Goal: Task Accomplishment & Management: Manage account settings

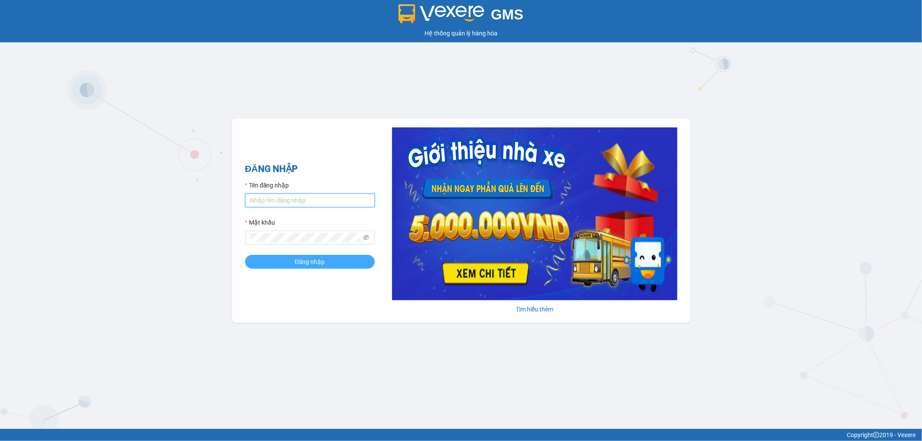
type input "nhi.dalatoi"
click at [307, 262] on span "Đăng nhập" at bounding box center [310, 262] width 30 height 10
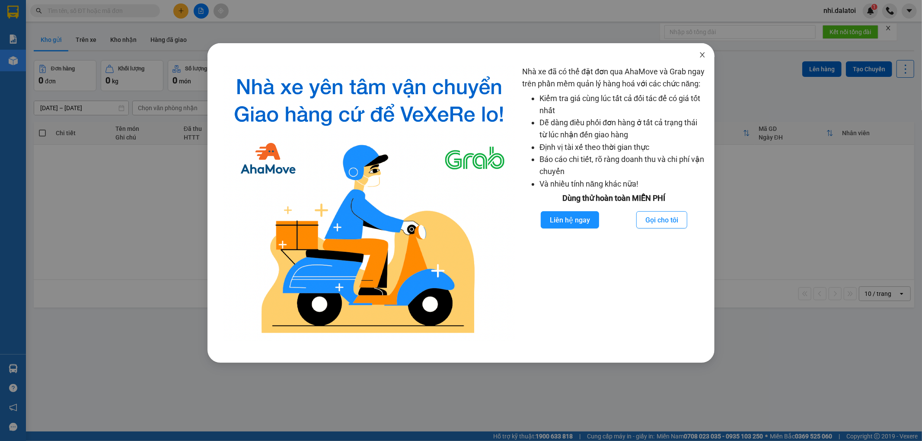
click at [700, 56] on icon "close" at bounding box center [702, 54] width 7 height 7
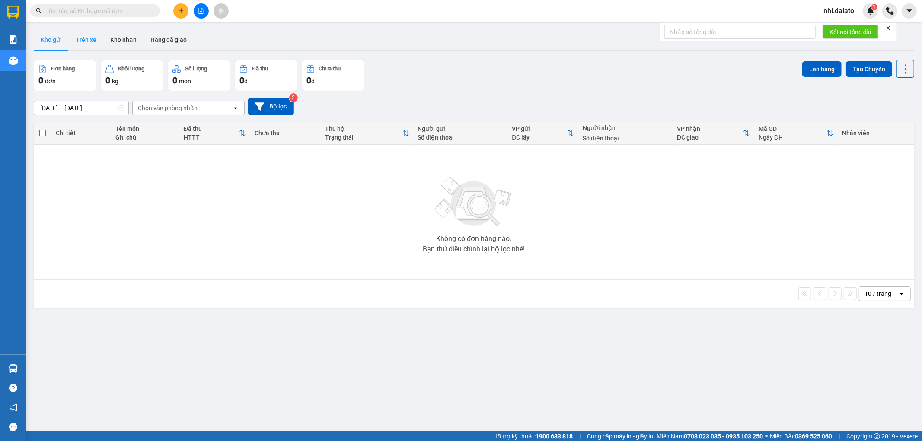
click at [99, 40] on button "Trên xe" at bounding box center [86, 39] width 35 height 21
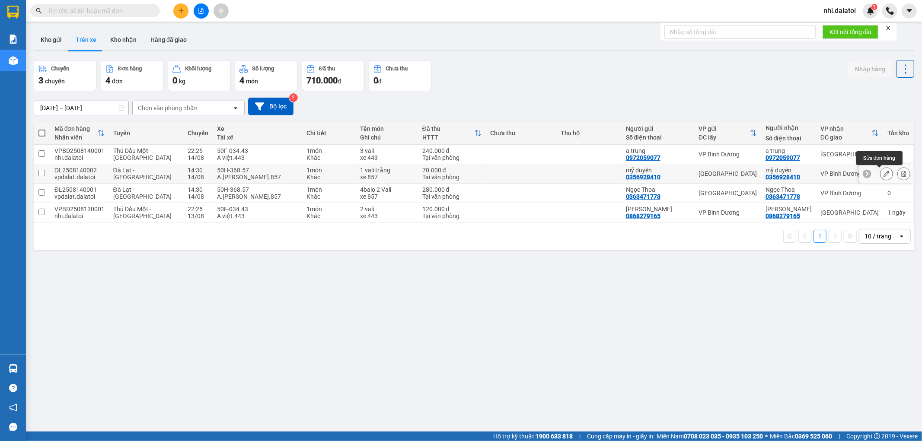
click at [883, 172] on icon at bounding box center [886, 174] width 6 height 6
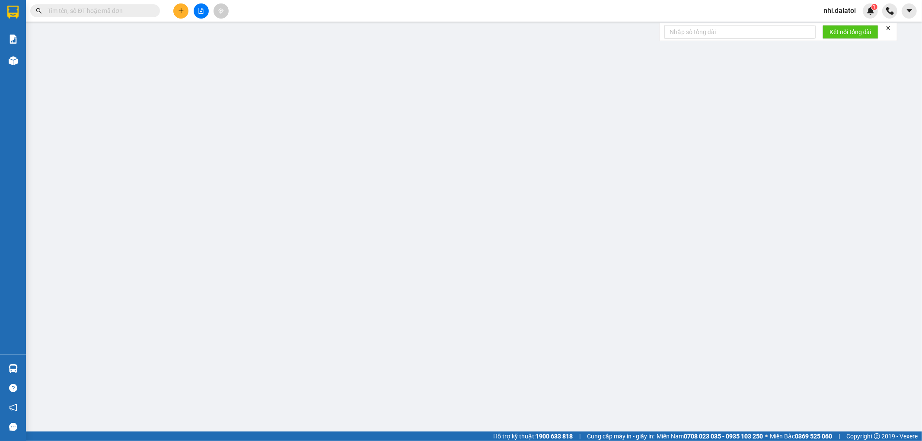
type input "0356928410"
type input "mỹ duyên"
type input "0356928410"
type input "mỹ duyên"
type input "70.000"
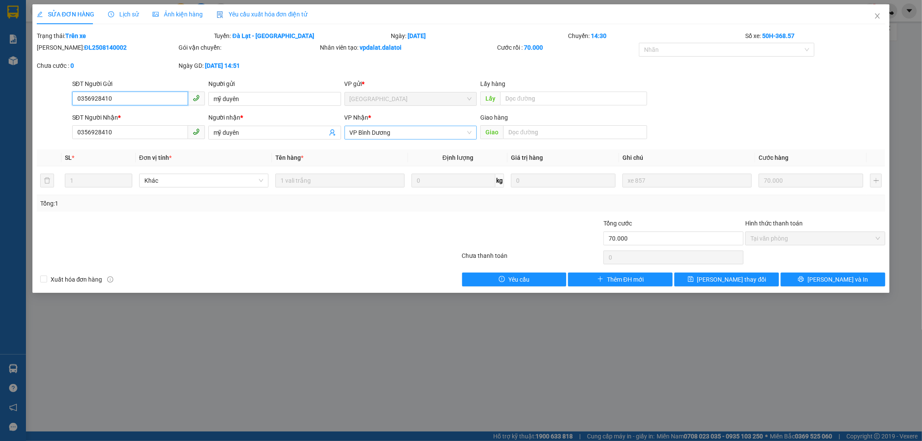
click at [430, 135] on span "VP Bình Dương" at bounding box center [411, 132] width 122 height 13
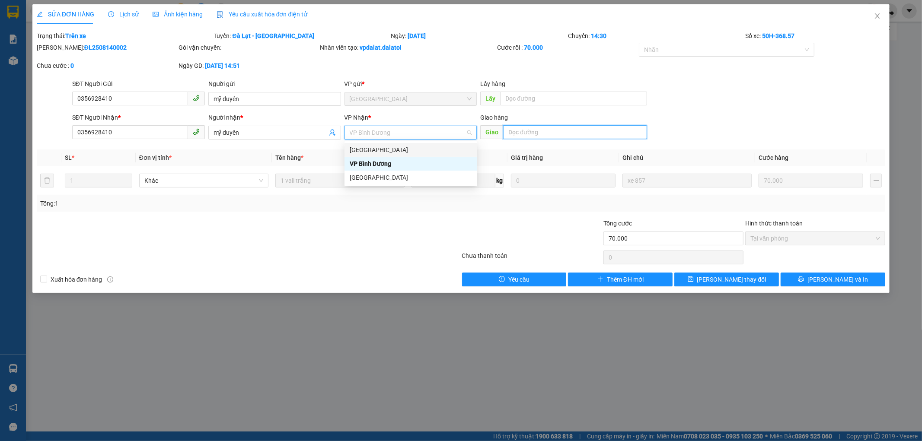
click at [545, 132] on input "text" at bounding box center [575, 132] width 144 height 14
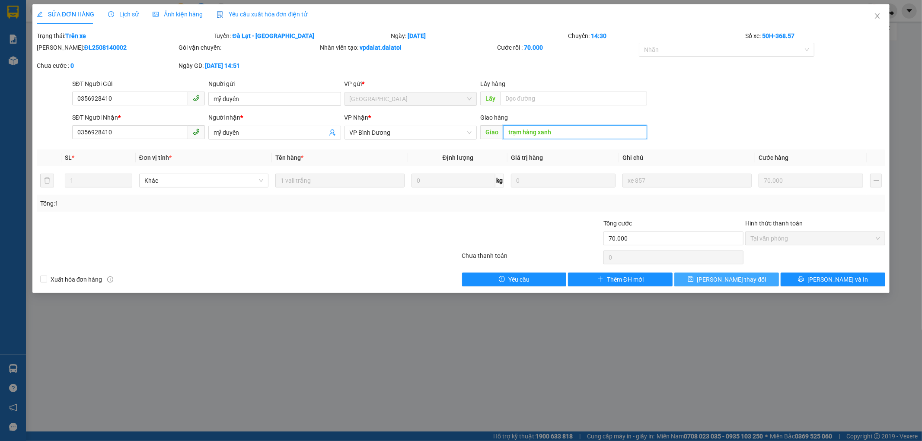
type input "trạm hàng xanh"
click at [741, 279] on span "[PERSON_NAME] thay đổi" at bounding box center [731, 280] width 69 height 10
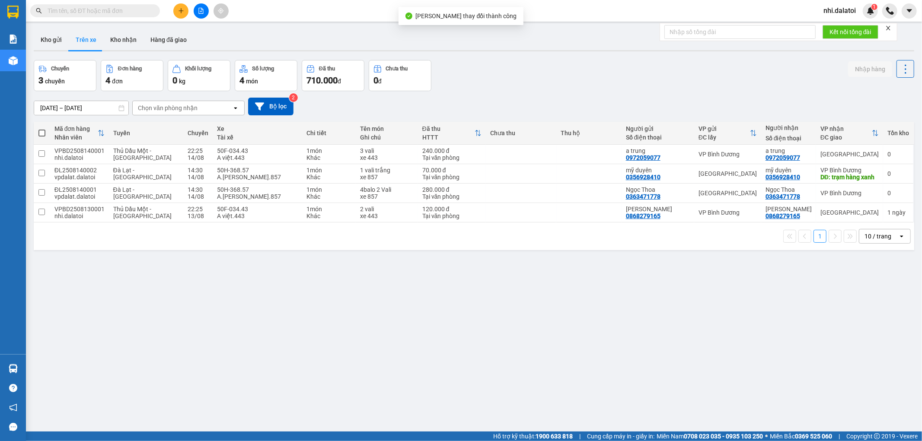
click at [714, 289] on div "ver 1.8.138 Kho gửi Trên xe Kho nhận Hàng đã giao Chuyến 3 chuyến Đơn hàng 4 đơ…" at bounding box center [473, 246] width 887 height 441
click at [614, 385] on div "ver 1.8.138 Kho gửi Trên xe Kho nhận Hàng đã giao Chuyến 3 chuyến Đơn hàng 4 đơ…" at bounding box center [473, 246] width 887 height 441
click at [880, 199] on button at bounding box center [886, 193] width 12 height 15
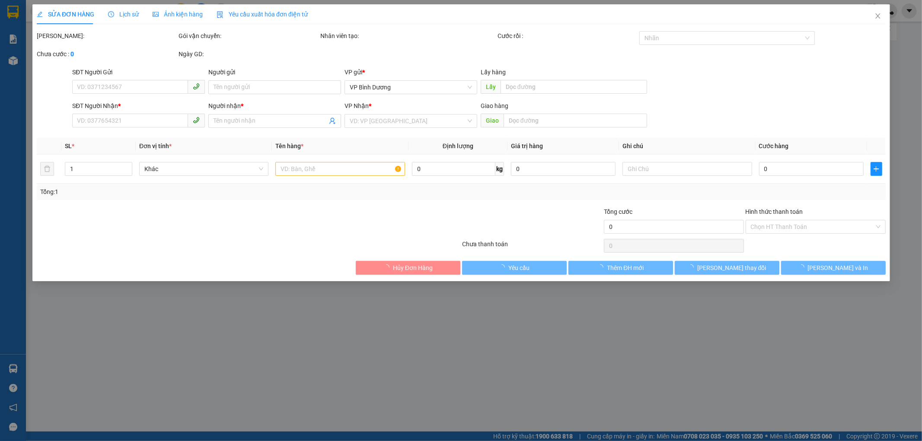
type input "0363471778"
type input "Ngọc Thoa"
type input "0363471778"
type input "Ngọc Thoa"
type input "280.000"
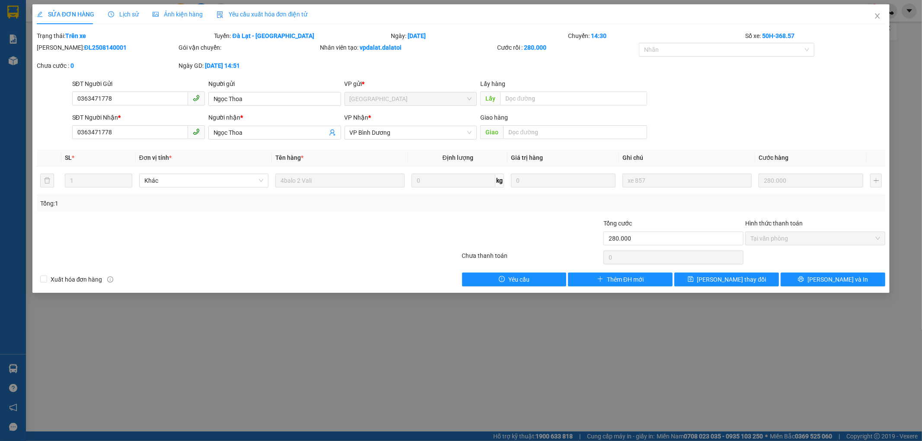
click at [555, 123] on div "Giao hàng" at bounding box center [563, 119] width 167 height 13
click at [543, 131] on input "text" at bounding box center [575, 132] width 144 height 14
drag, startPoint x: 474, startPoint y: 123, endPoint x: 463, endPoint y: 130, distance: 12.8
click at [474, 123] on div "VP Nhận *" at bounding box center [410, 119] width 133 height 13
click at [460, 132] on span "VP Bình Dương" at bounding box center [411, 132] width 122 height 13
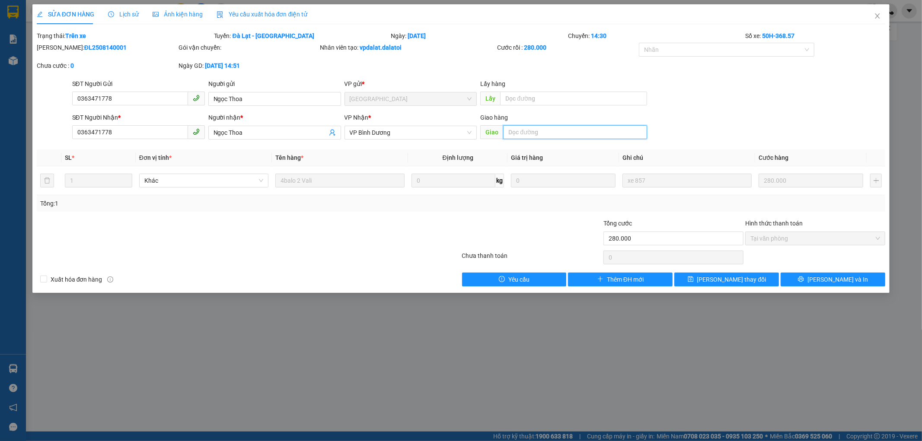
click at [575, 135] on input "text" at bounding box center [575, 132] width 144 height 14
type input "trạm hàng xanh"
click at [721, 276] on span "[PERSON_NAME] thay đổi" at bounding box center [731, 280] width 69 height 10
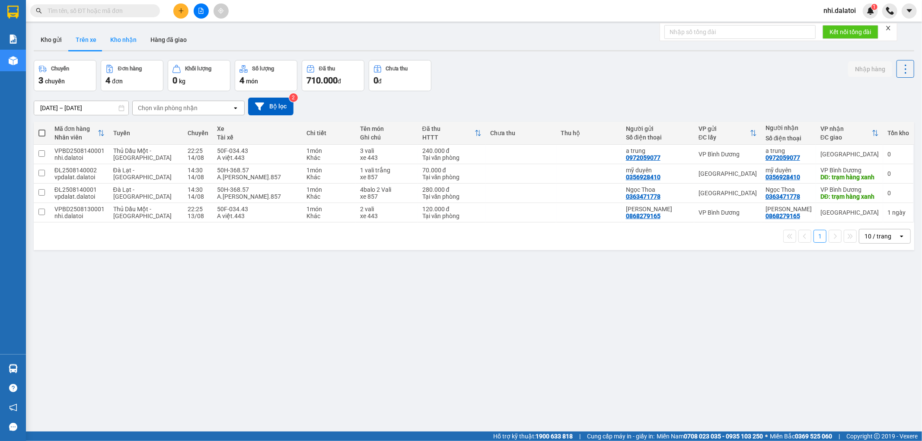
click at [118, 39] on button "Kho nhận" at bounding box center [123, 39] width 40 height 21
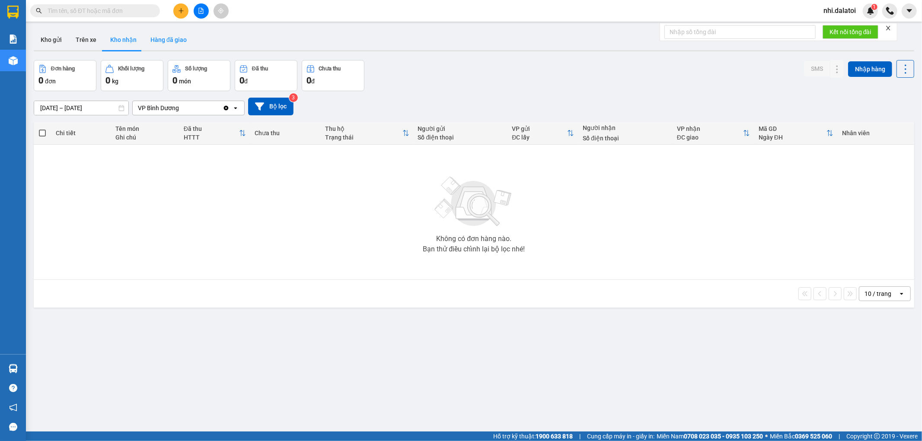
click at [167, 29] on button "Hàng đã giao" at bounding box center [168, 39] width 50 height 21
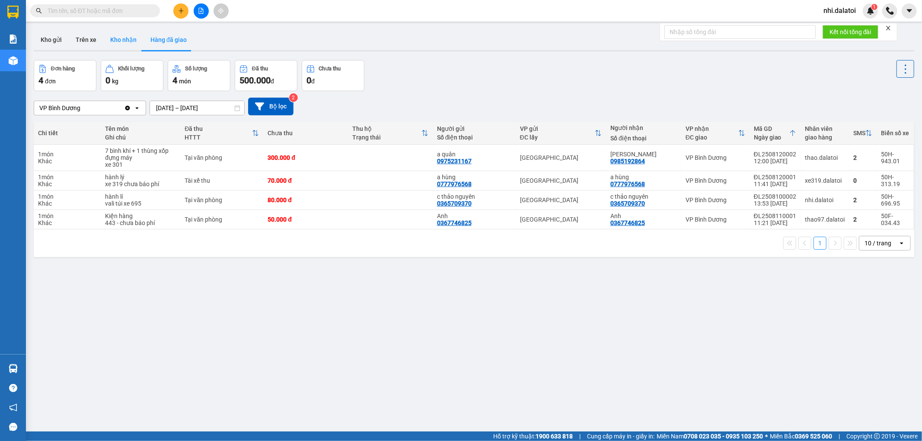
click at [116, 32] on button "Kho nhận" at bounding box center [123, 39] width 40 height 21
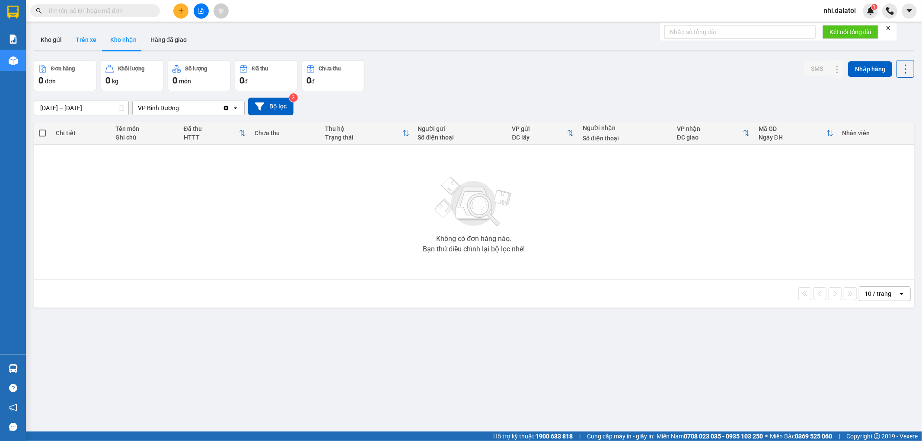
click at [76, 38] on button "Trên xe" at bounding box center [86, 39] width 35 height 21
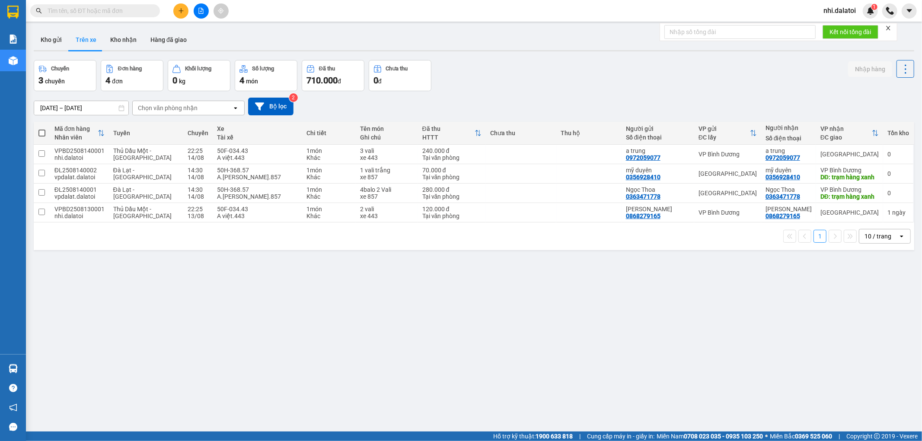
click at [844, 8] on span "nhi.dalatoi" at bounding box center [839, 10] width 46 height 11
click at [831, 28] on span "Đăng xuất" at bounding box center [848, 27] width 36 height 10
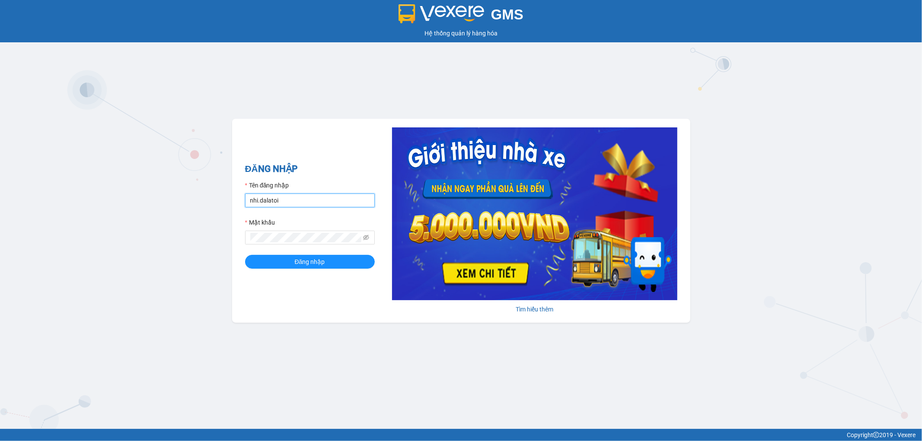
click at [303, 205] on input "nhi.dalatoi" at bounding box center [310, 201] width 130 height 14
type input "vpdalat.dalatoi"
click at [329, 264] on button "Đăng nhập" at bounding box center [310, 262] width 130 height 14
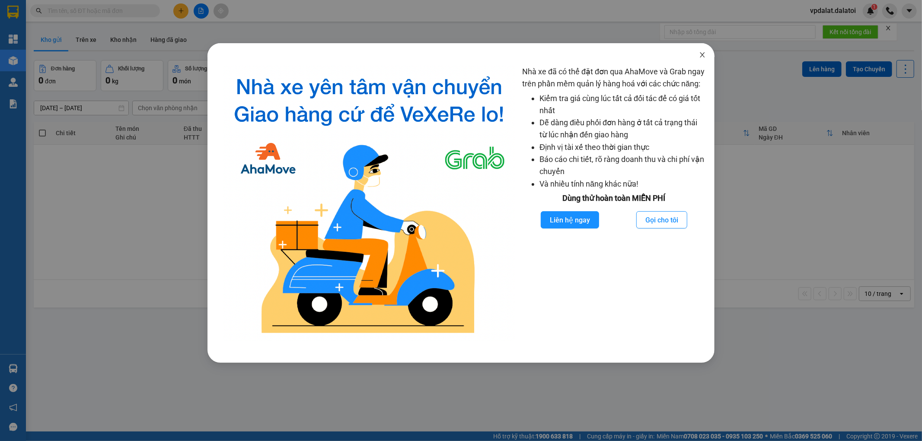
click at [701, 55] on icon "close" at bounding box center [702, 54] width 7 height 7
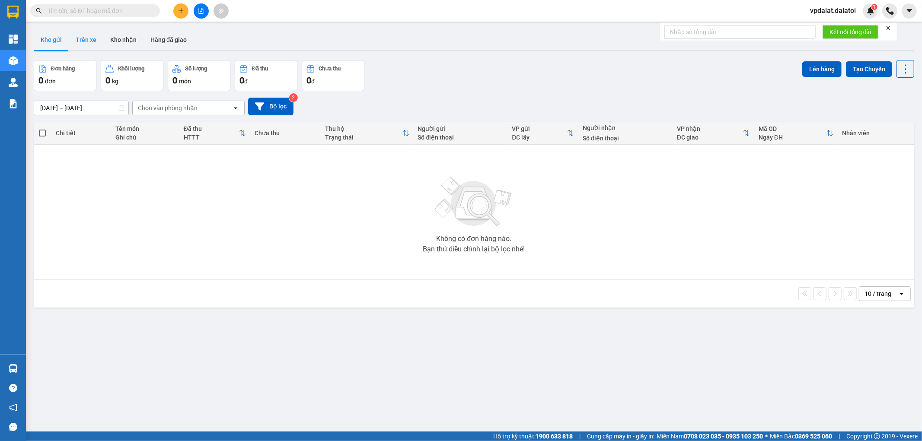
click at [87, 46] on button "Trên xe" at bounding box center [86, 39] width 35 height 21
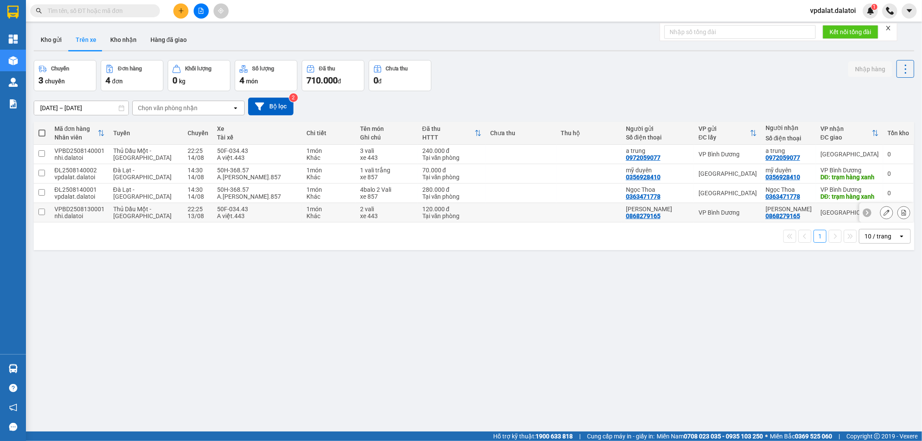
click at [113, 219] on span "Thủ Dầu Một - [GEOGRAPHIC_DATA]" at bounding box center [142, 213] width 58 height 14
checkbox input "true"
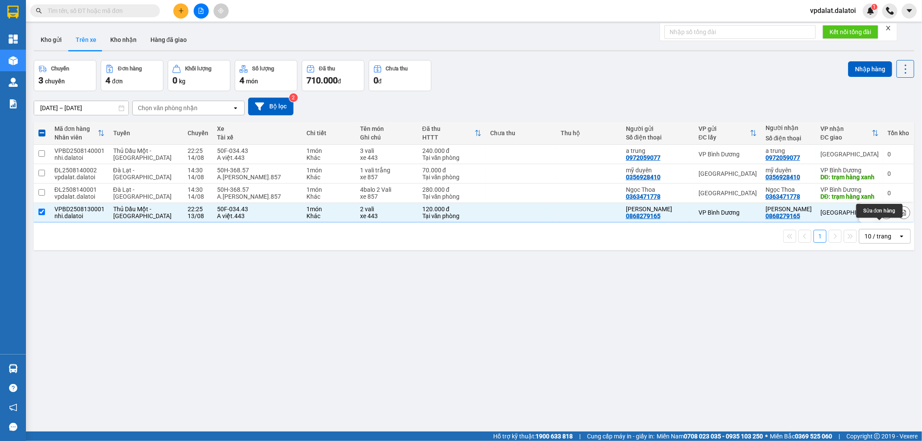
click at [880, 220] on button at bounding box center [886, 212] width 12 height 15
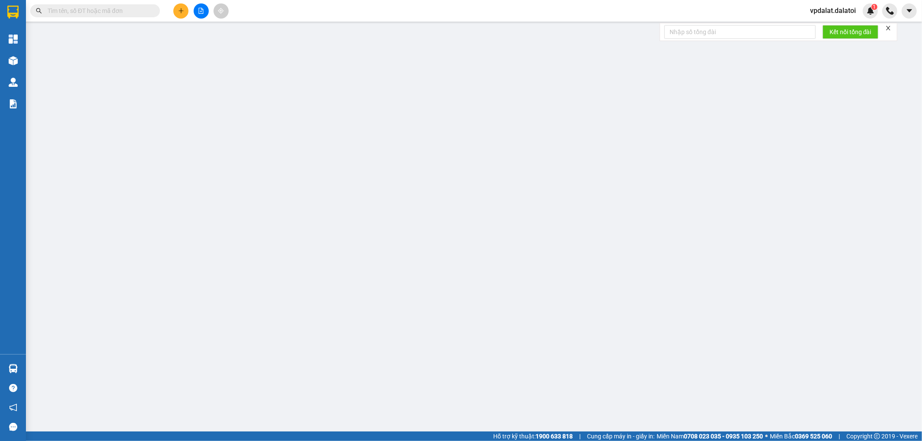
type input "0868279165"
type input "[PERSON_NAME]"
type input "0868279165"
type input "[PERSON_NAME]"
type input "120.000"
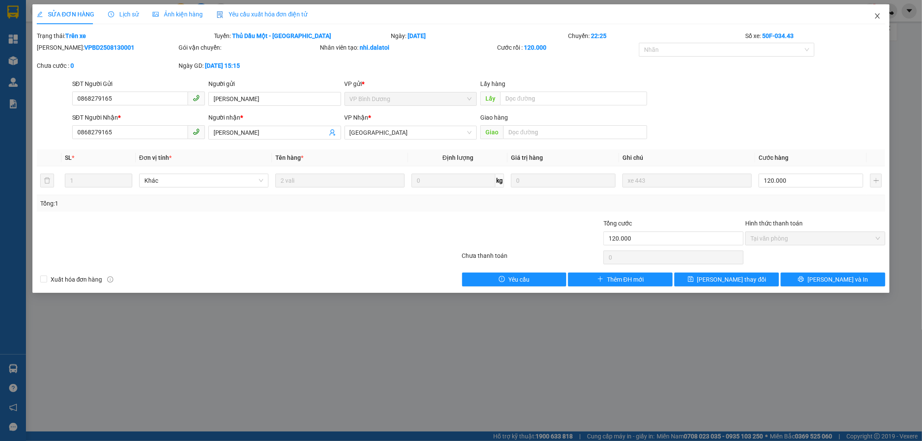
click at [880, 13] on icon "close" at bounding box center [877, 16] width 7 height 7
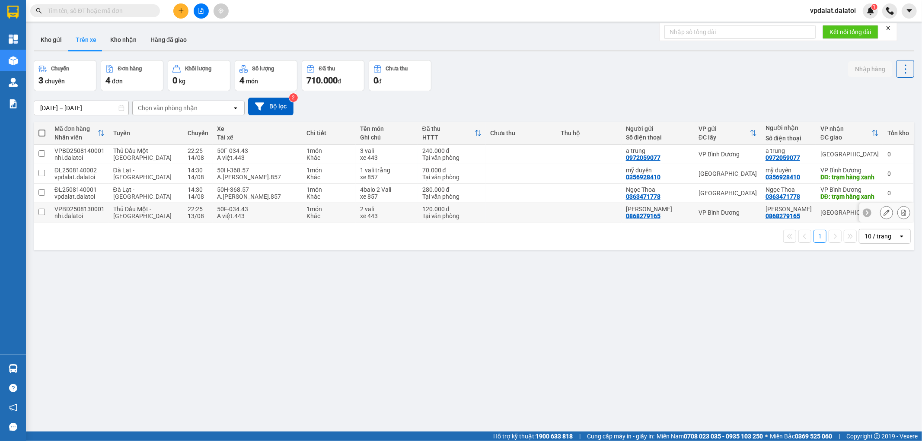
click at [787, 219] on div "0868279165" at bounding box center [782, 216] width 35 height 7
click at [42, 215] on input "checkbox" at bounding box center [41, 212] width 6 height 6
checkbox input "true"
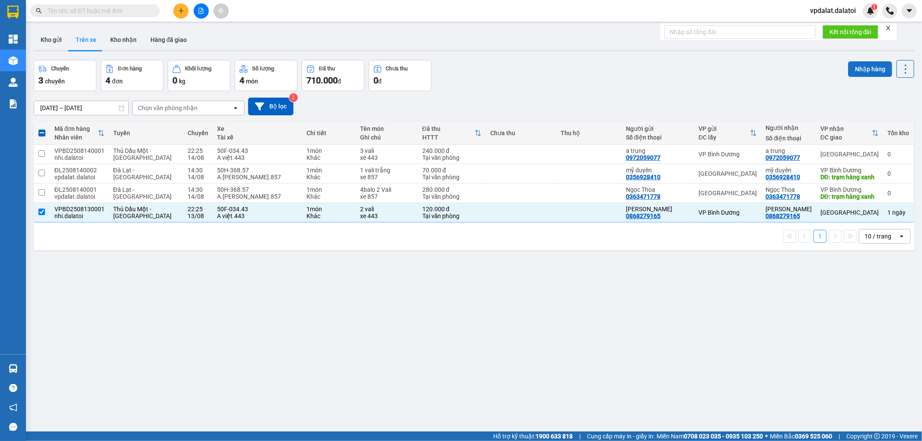
click at [868, 71] on button "Nhập hàng" at bounding box center [870, 69] width 44 height 16
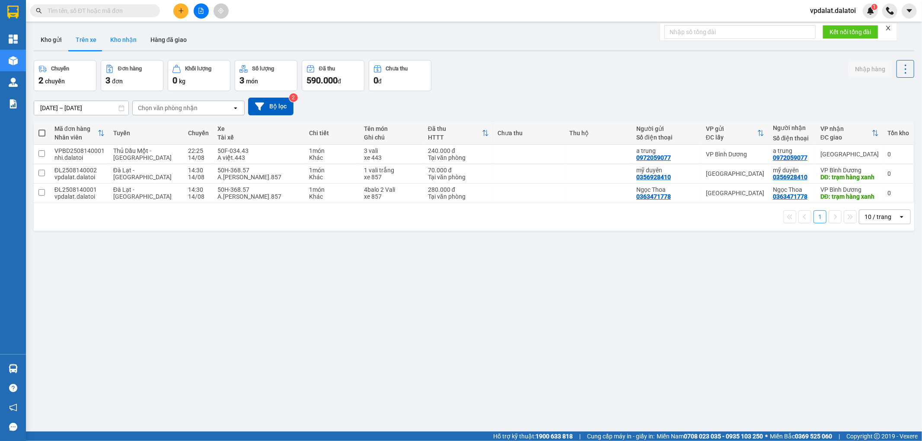
click at [111, 35] on button "Kho nhận" at bounding box center [123, 39] width 40 height 21
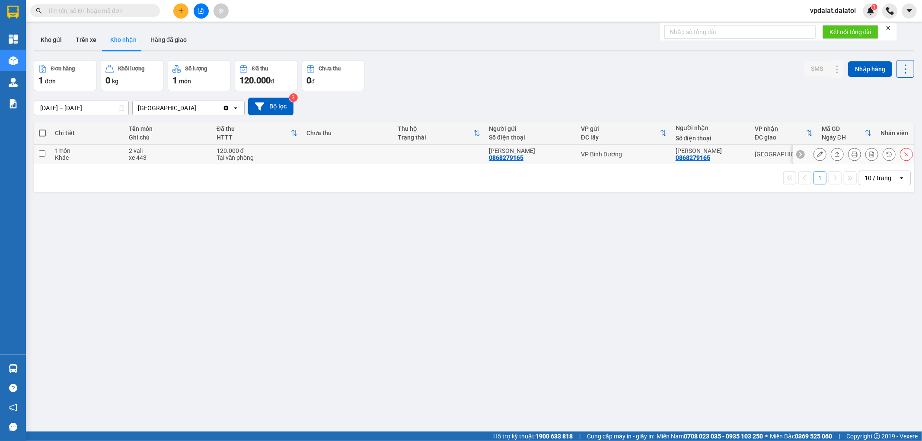
click at [388, 159] on td at bounding box center [347, 154] width 91 height 19
checkbox input "true"
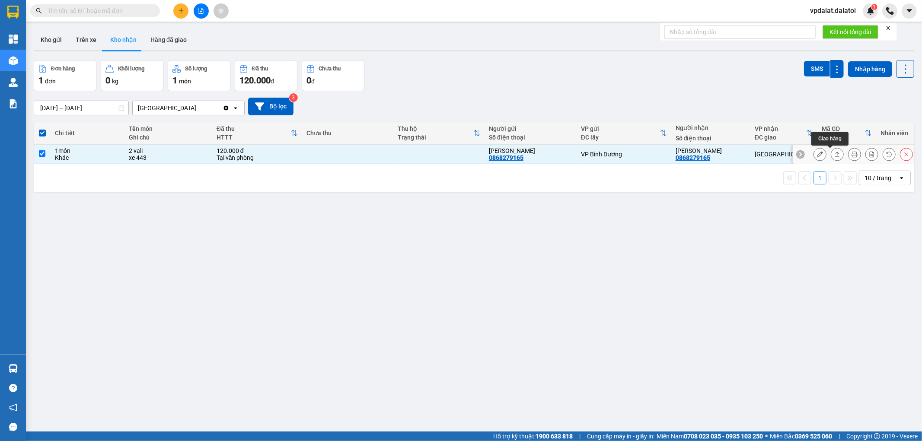
click at [836, 155] on div at bounding box center [836, 154] width 13 height 13
click at [834, 156] on icon at bounding box center [837, 154] width 6 height 6
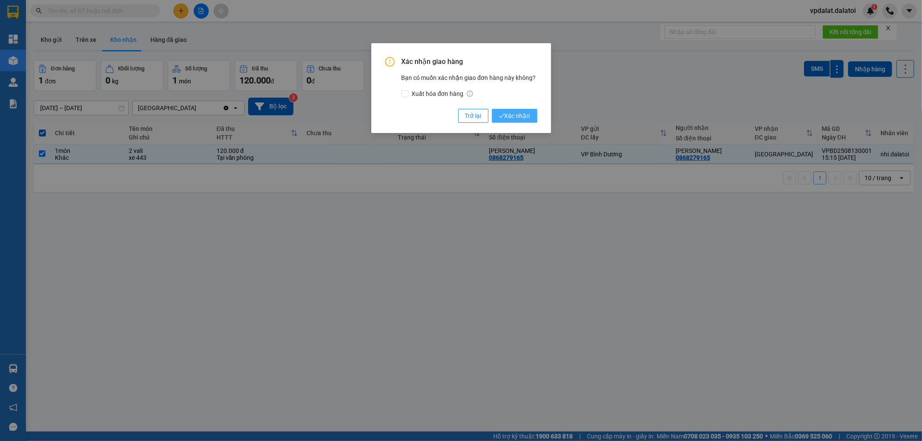
click at [519, 119] on span "Xác nhận" at bounding box center [515, 116] width 32 height 10
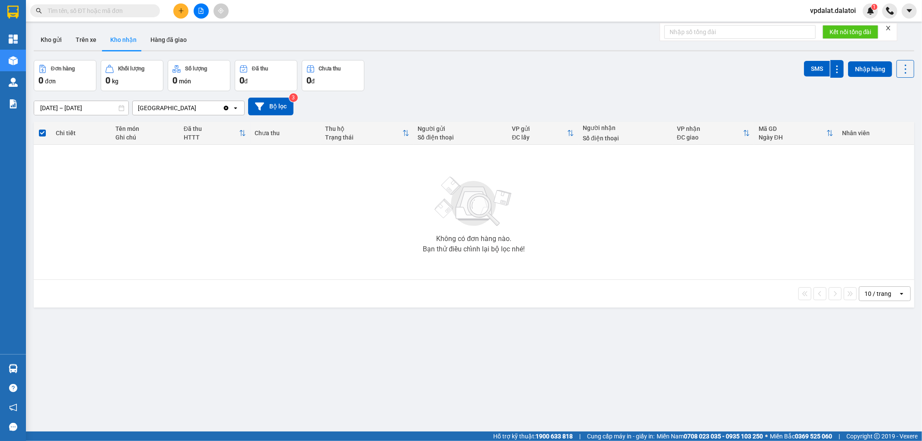
click at [48, 28] on div "ver 1.8.138 Kho gửi Trên xe Kho nhận Hàng đã giao Đơn hàng 0 đơn Khối lượng 0 k…" at bounding box center [473, 246] width 887 height 441
click at [46, 37] on button "Kho gửi" at bounding box center [51, 39] width 35 height 21
click at [159, 41] on button "Hàng đã giao" at bounding box center [168, 39] width 50 height 21
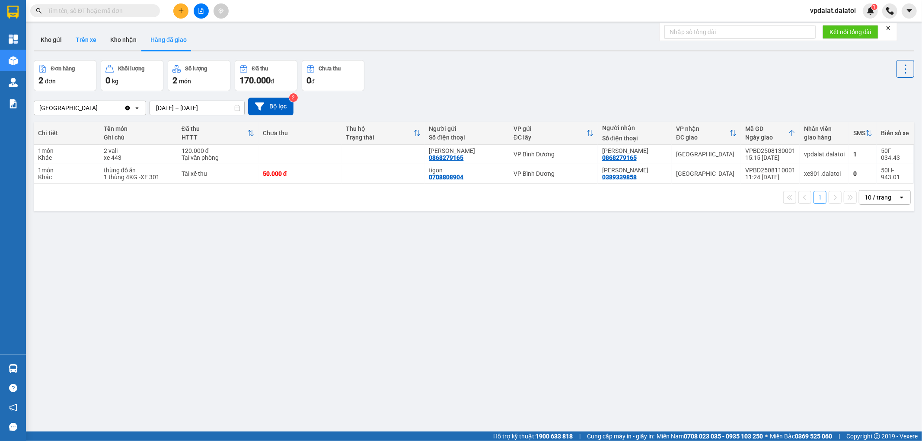
click at [83, 39] on button "Trên xe" at bounding box center [86, 39] width 35 height 21
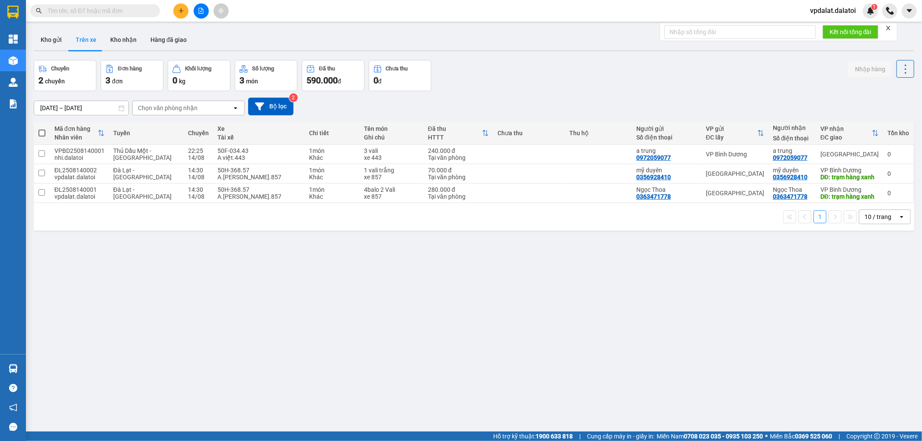
click at [466, 293] on div "ver 1.8.138 Kho gửi Trên xe Kho nhận Hàng đã giao Chuyến 2 chuyến Đơn hàng 3 đơ…" at bounding box center [473, 246] width 887 height 441
drag, startPoint x: 878, startPoint y: 176, endPoint x: 744, endPoint y: 292, distance: 176.8
click at [743, 292] on div "ver 1.8.138 Kho gửi Trên xe Kho nhận Hàng đã giao Chuyến 2 chuyến Đơn hàng 3 đơ…" at bounding box center [473, 246] width 887 height 441
click at [883, 196] on icon at bounding box center [886, 193] width 6 height 6
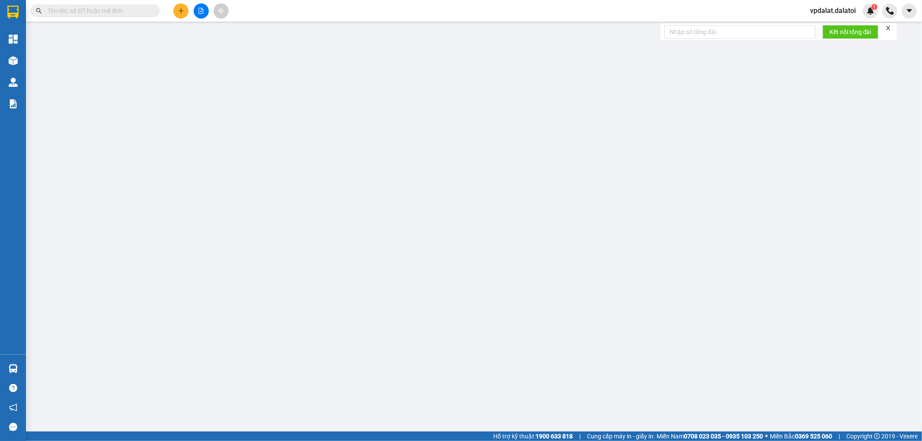
type input "0363471778"
type input "Ngọc Thoa"
type input "0363471778"
type input "Ngọc Thoa"
type input "trạm hàng xanh"
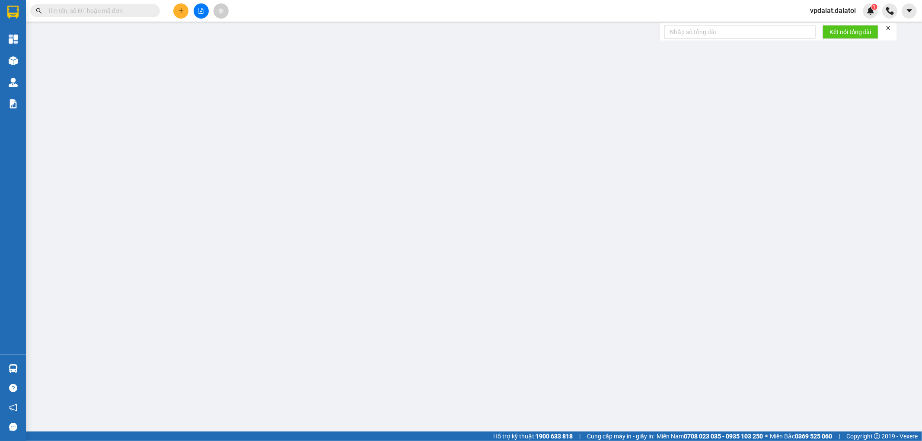
type input "280.000"
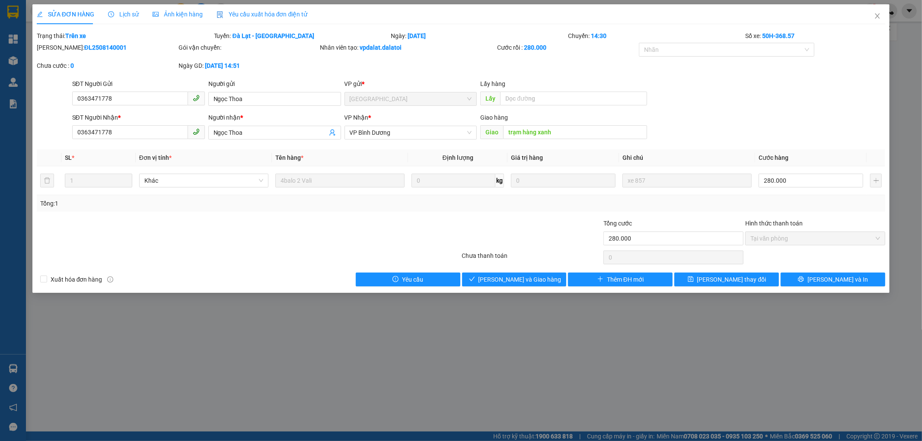
drag, startPoint x: 382, startPoint y: 347, endPoint x: 378, endPoint y: 342, distance: 6.7
click at [382, 349] on div "SỬA ĐƠN HÀNG Lịch sử Ảnh kiện hàng Yêu cầu xuất hóa đơn điện tử Total Paid Fee …" at bounding box center [461, 220] width 922 height 441
click at [878, 15] on icon "close" at bounding box center [877, 16] width 7 height 7
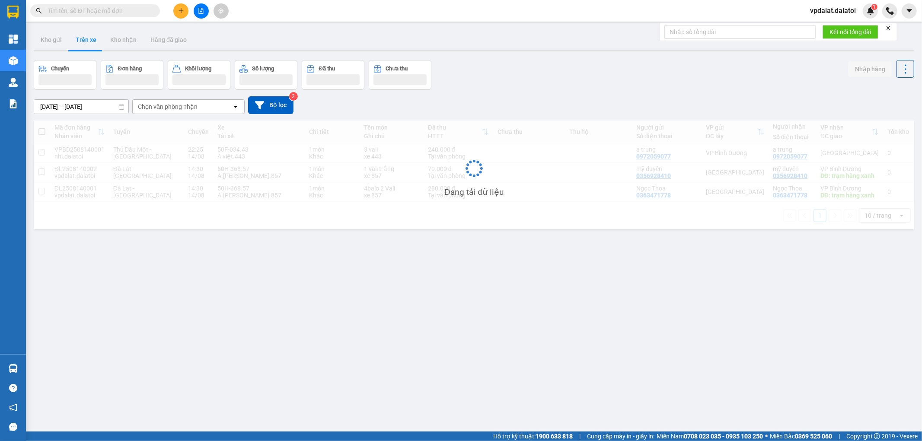
click at [493, 360] on div "ver 1.8.138 Kho gửi Trên xe Kho nhận Hàng đã giao Chuyến Đơn hàng Khối lượng Số…" at bounding box center [473, 246] width 887 height 441
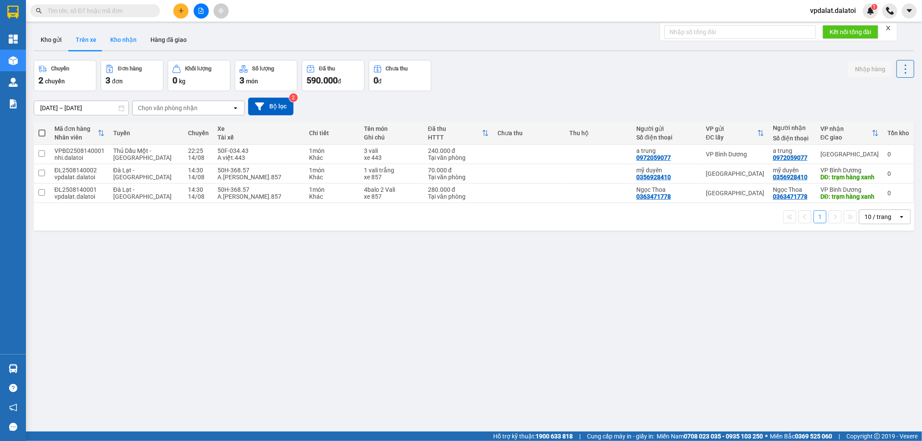
click at [108, 41] on button "Kho nhận" at bounding box center [123, 39] width 40 height 21
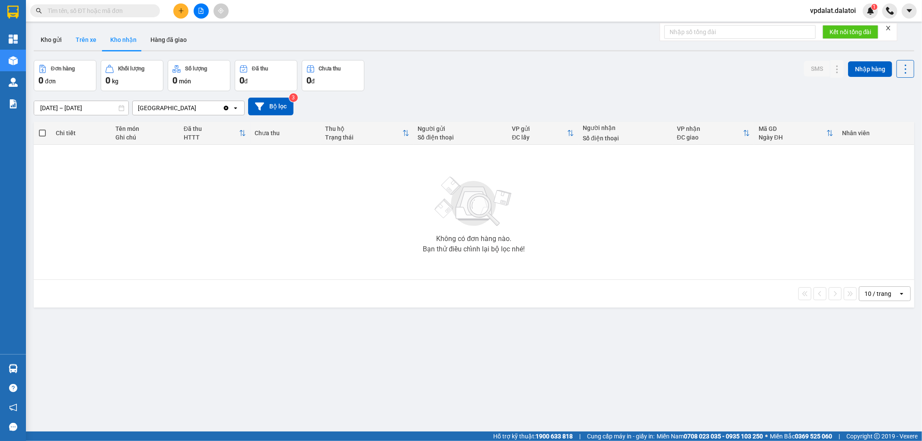
click at [86, 45] on button "Trên xe" at bounding box center [86, 39] width 35 height 21
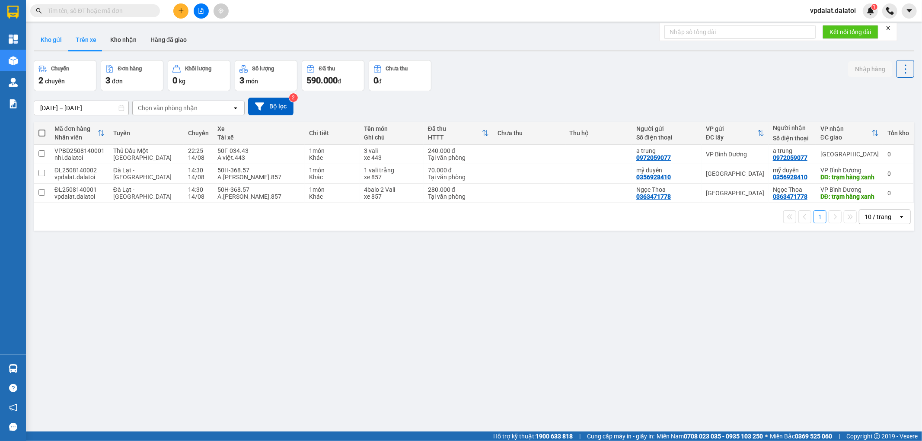
click at [48, 38] on button "Kho gửi" at bounding box center [51, 39] width 35 height 21
